Goal: Task Accomplishment & Management: Manage account settings

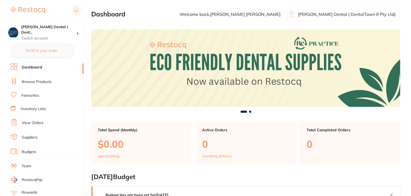
click at [34, 136] on link "Suppliers" at bounding box center [30, 137] width 16 height 5
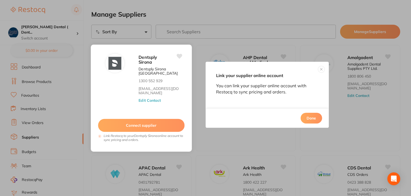
click at [146, 102] on button "Edit Contact" at bounding box center [150, 100] width 22 height 4
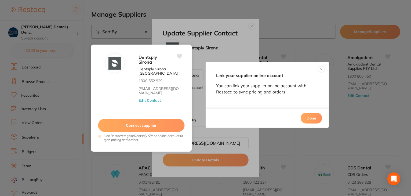
click at [151, 100] on button "Edit Contact" at bounding box center [150, 100] width 22 height 4
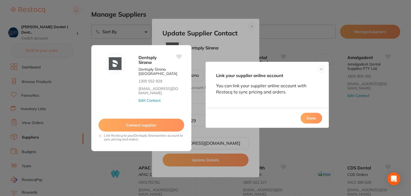
click at [315, 118] on button "Done" at bounding box center [311, 118] width 21 height 11
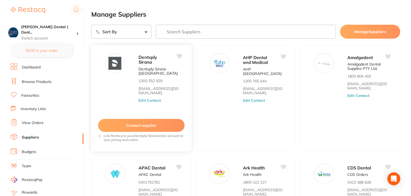
click at [148, 99] on button "Edit Contact" at bounding box center [150, 100] width 22 height 4
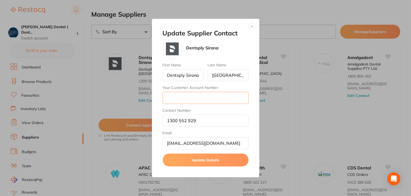
click at [176, 96] on input "Your Customer Account Number" at bounding box center [206, 98] width 86 height 12
type input "CA007304"
click at [203, 161] on button "Update Details" at bounding box center [206, 160] width 86 height 13
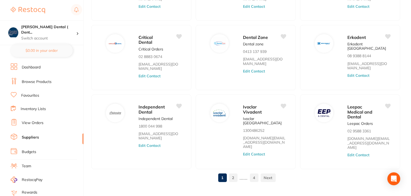
scroll to position [196, 0]
click at [158, 146] on button "Edit Contact" at bounding box center [150, 145] width 22 height 4
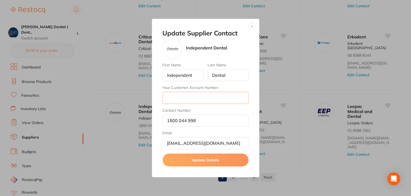
click at [192, 99] on input "Your Customer Account Number" at bounding box center [206, 98] width 86 height 12
type input "HETRSIN"
click at [212, 161] on button "Update Details" at bounding box center [206, 160] width 86 height 13
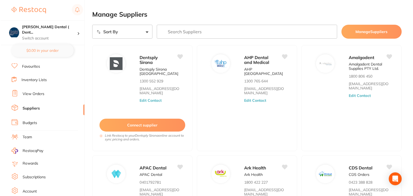
scroll to position [54, 0]
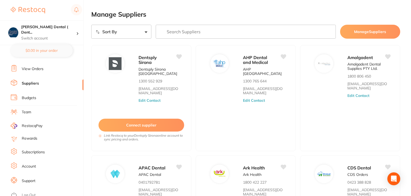
click at [33, 193] on link "Log Out" at bounding box center [29, 195] width 14 height 5
